Goal: Check status

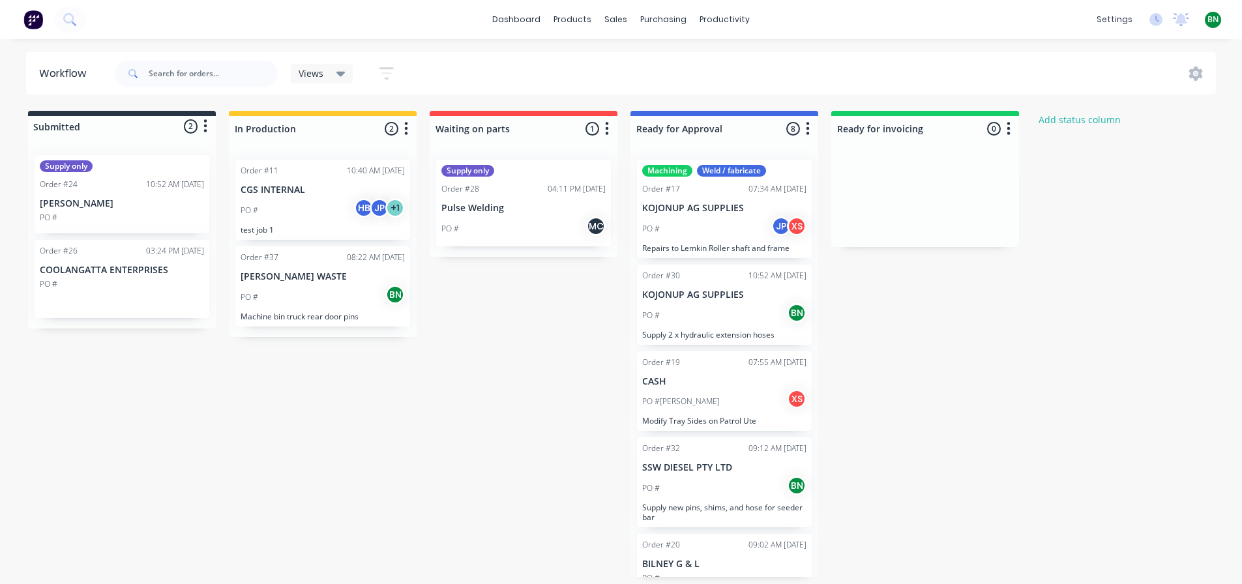
click at [282, 512] on div "Submitted 2 Status colour #273444 hex #273444 Save Cancel Summaries Total order…" at bounding box center [699, 344] width 1418 height 466
click at [314, 276] on p "[PERSON_NAME] WASTE" at bounding box center [323, 276] width 164 height 11
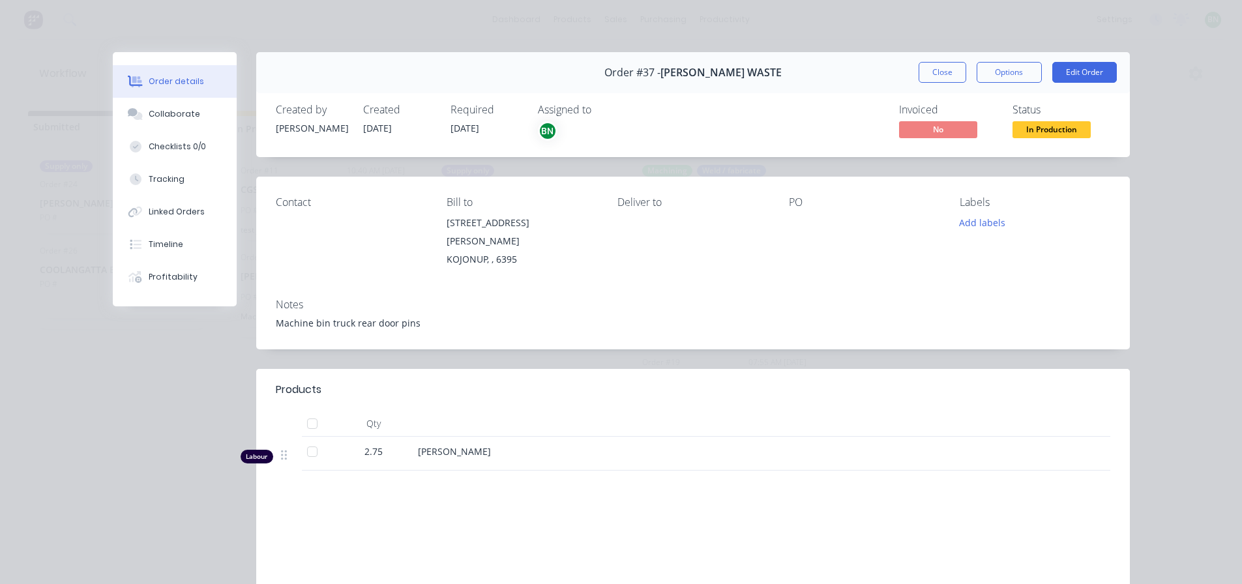
click at [473, 469] on div "Products Qty Labour 2.75 [PERSON_NAME] Labour $407.00 Sub total $407.00 Margin …" at bounding box center [693, 526] width 874 height 314
click at [367, 445] on span "2.75" at bounding box center [373, 452] width 18 height 14
click at [446, 445] on div "[PERSON_NAME]" at bounding box center [673, 452] width 511 height 14
click at [651, 471] on div "Products Qty Labour 2.75 [PERSON_NAME] Labour $407.00 Sub total $407.00 Margin …" at bounding box center [693, 526] width 874 height 314
click at [164, 175] on div "Tracking" at bounding box center [167, 179] width 36 height 12
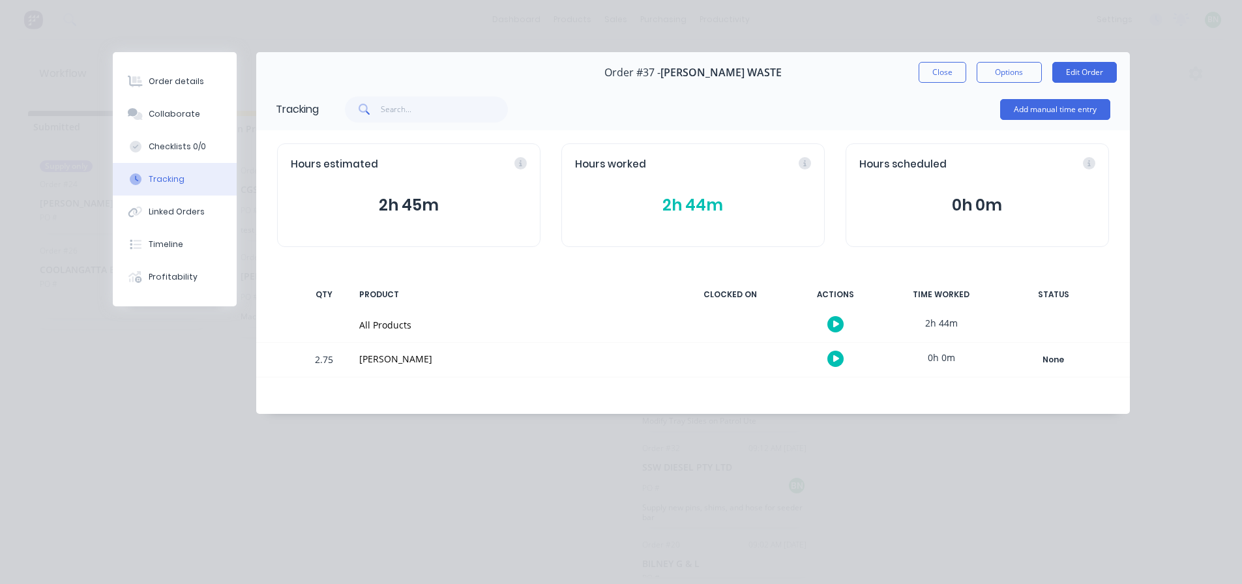
click at [368, 327] on div "All Products" at bounding box center [512, 325] width 306 height 14
click at [583, 329] on div "All Products" at bounding box center [512, 325] width 306 height 14
click at [963, 319] on div "2h 44m" at bounding box center [941, 322] width 98 height 29
click at [929, 297] on div "TIME WORKED" at bounding box center [941, 294] width 98 height 27
click at [739, 288] on div "CLOCKED ON" at bounding box center [730, 294] width 98 height 27
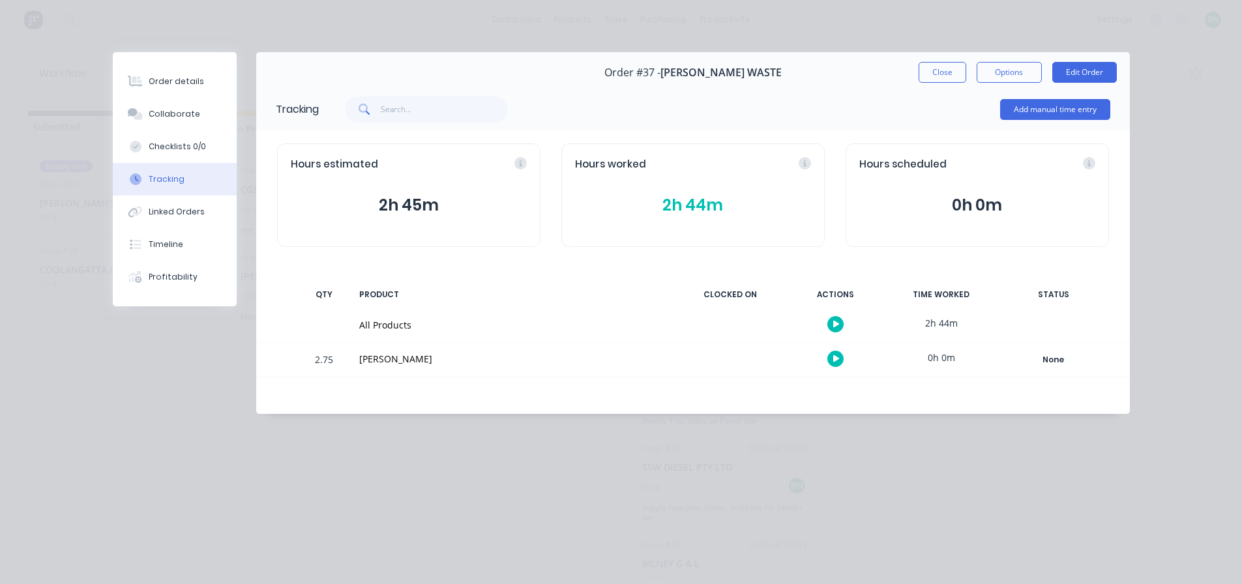
drag, startPoint x: 846, startPoint y: 294, endPoint x: 453, endPoint y: 294, distance: 393.1
click at [840, 294] on div "ACTIONS" at bounding box center [836, 294] width 98 height 27
click at [370, 323] on div "All Products" at bounding box center [512, 325] width 306 height 14
click at [370, 288] on div "PRODUCT" at bounding box center [512, 294] width 322 height 27
click at [309, 289] on div "QTY" at bounding box center [323, 294] width 39 height 27
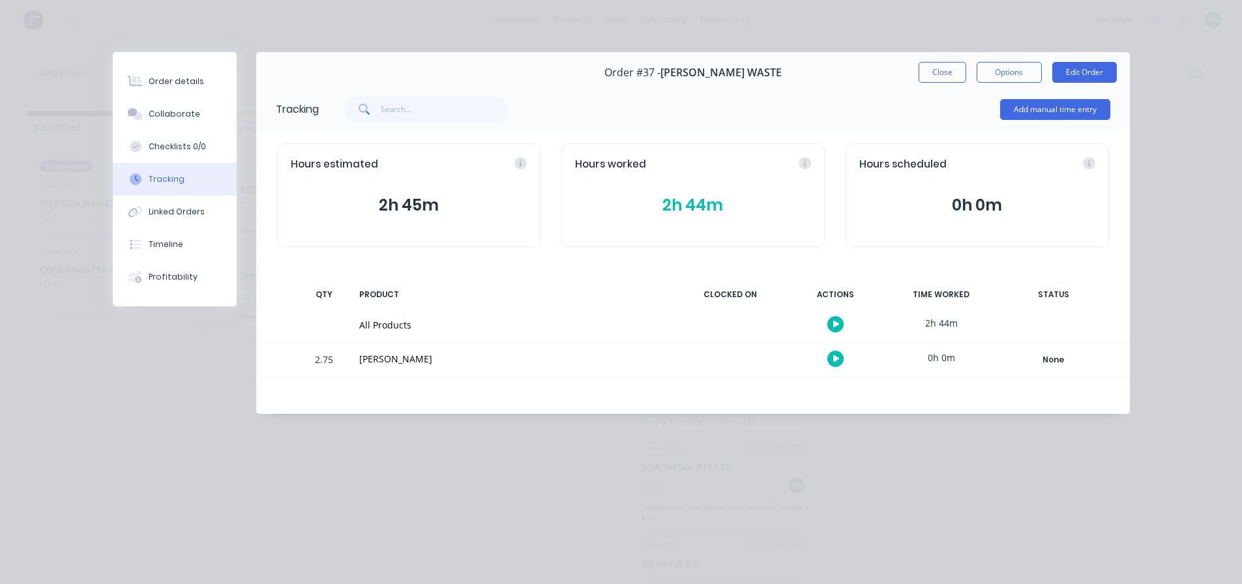
click at [381, 355] on div "[PERSON_NAME]" at bounding box center [512, 359] width 306 height 14
click at [471, 346] on div "[PERSON_NAME]" at bounding box center [512, 360] width 322 height 34
